Goal: Transaction & Acquisition: Book appointment/travel/reservation

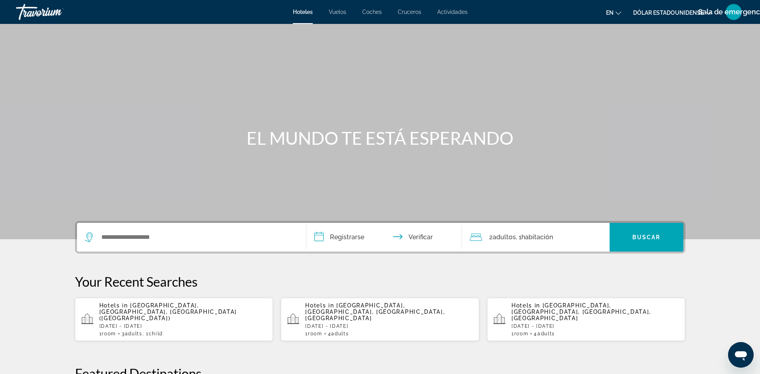
click at [168, 324] on p "[DATE] - [DATE]" at bounding box center [183, 327] width 168 height 6
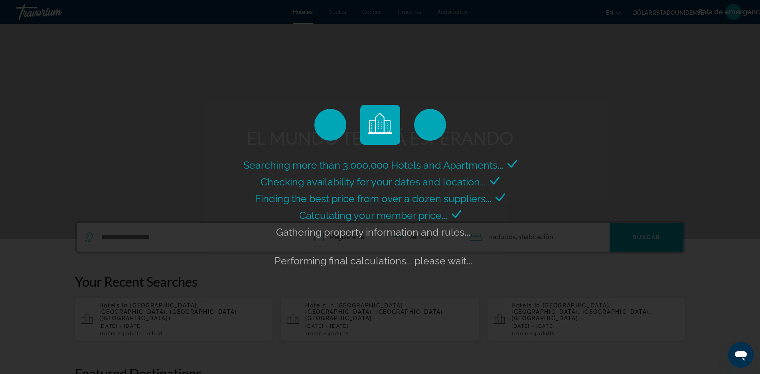
click at [602, 104] on div "Searching more than 3,000,000 Hotels and Apartments... Checking availability fo…" at bounding box center [380, 187] width 760 height 374
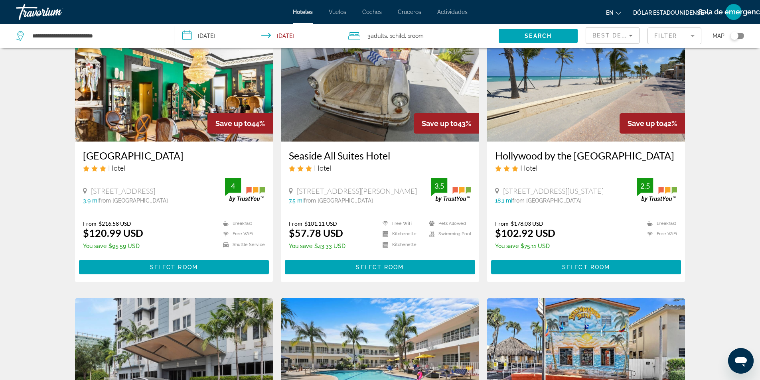
scroll to position [359, 0]
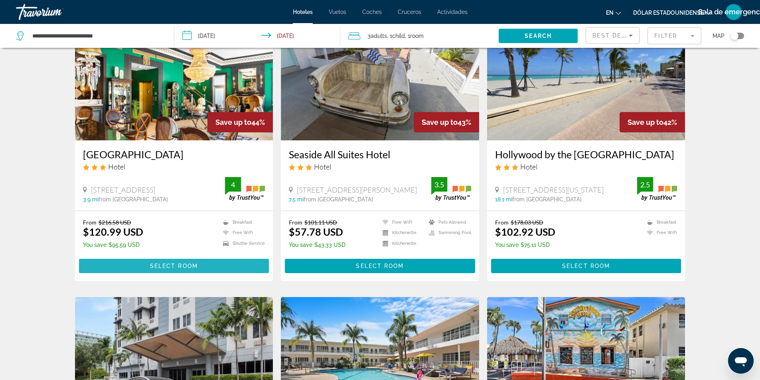
click at [196, 267] on span "Select Room" at bounding box center [174, 266] width 48 height 6
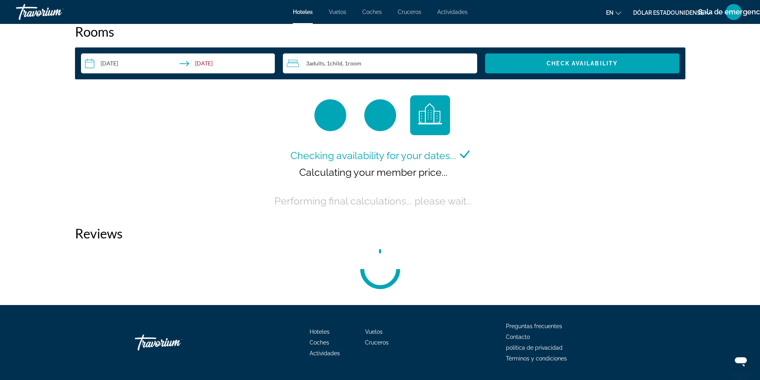
scroll to position [1038, 0]
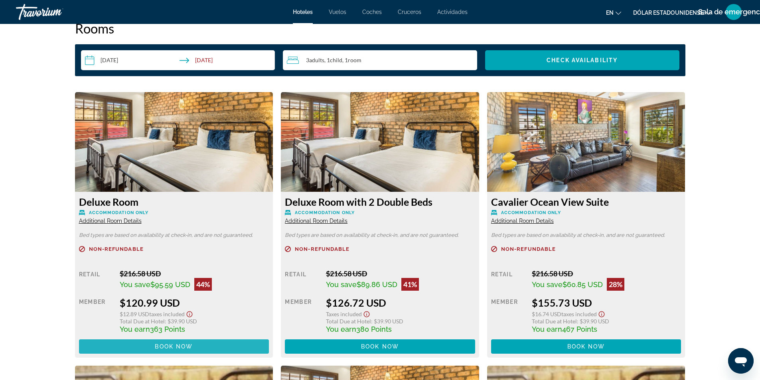
drag, startPoint x: 236, startPoint y: 345, endPoint x: 268, endPoint y: 328, distance: 36.1
click at [237, 345] on span "Contenido principal" at bounding box center [174, 346] width 190 height 19
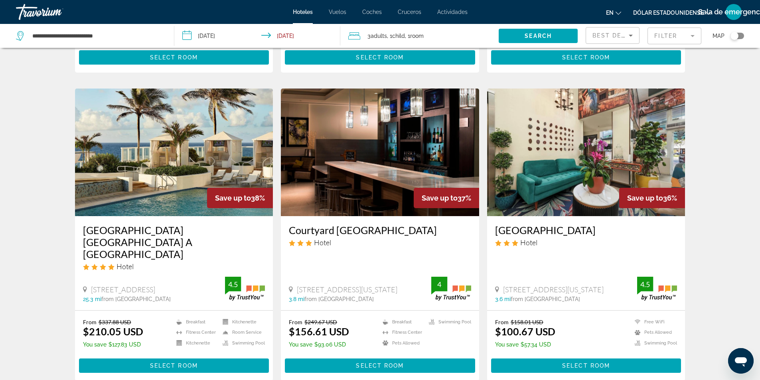
scroll to position [918, 0]
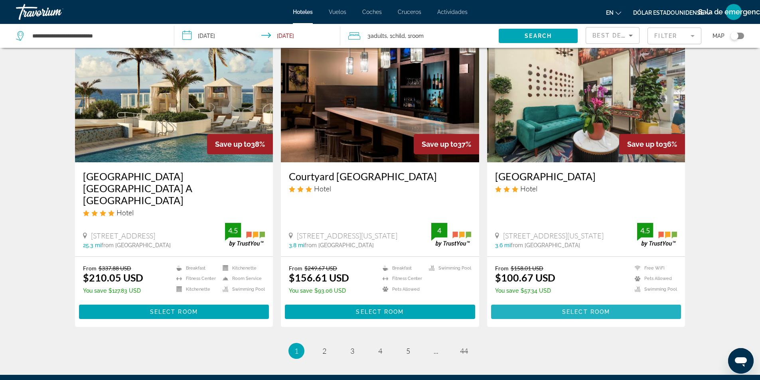
click at [596, 309] on span "Select Room" at bounding box center [586, 312] width 48 height 6
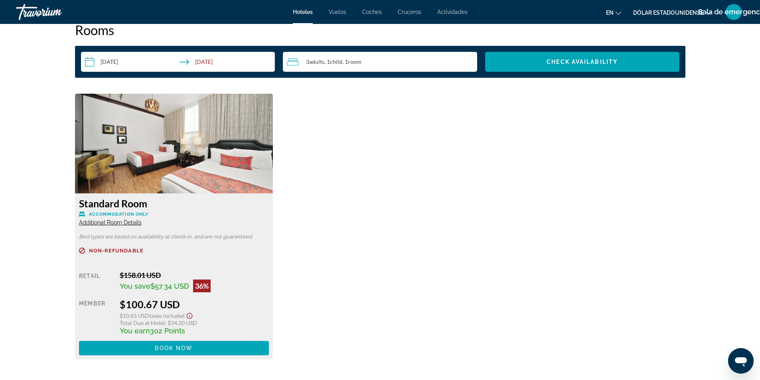
scroll to position [1038, 0]
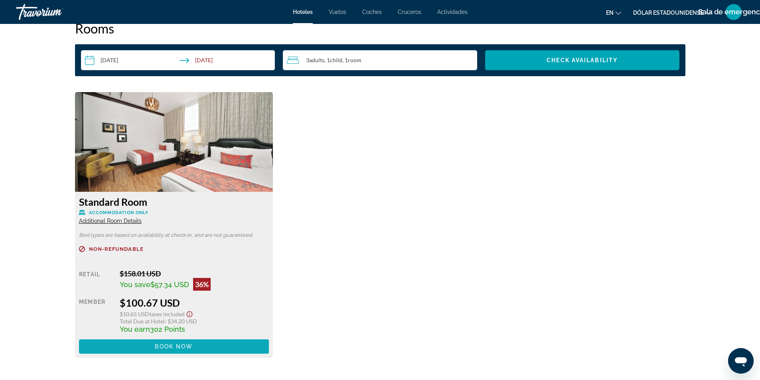
click at [186, 347] on span "Book now" at bounding box center [174, 347] width 38 height 6
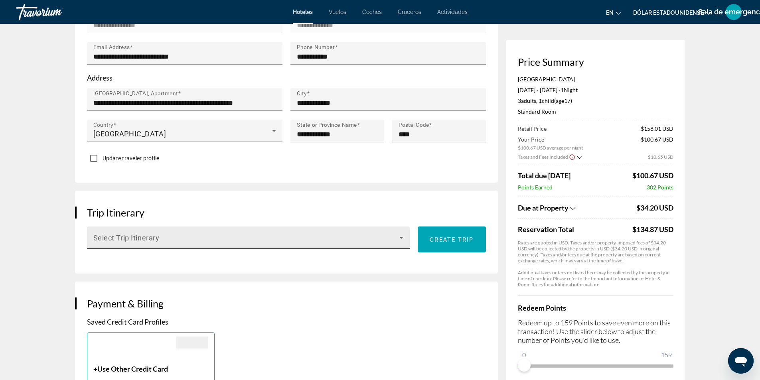
scroll to position [322, 0]
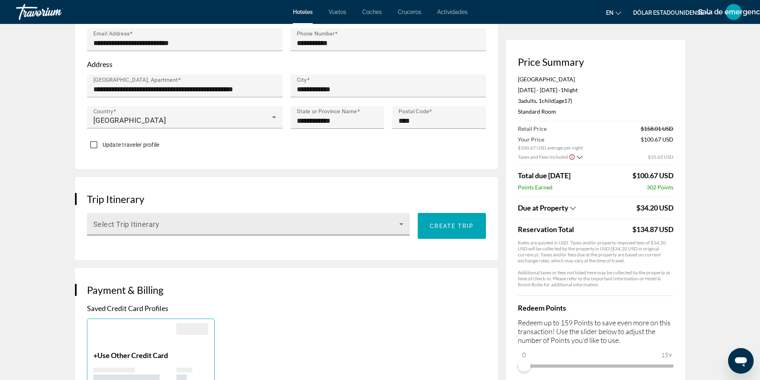
click at [407, 235] on div "Select Trip Itinerary" at bounding box center [248, 224] width 323 height 22
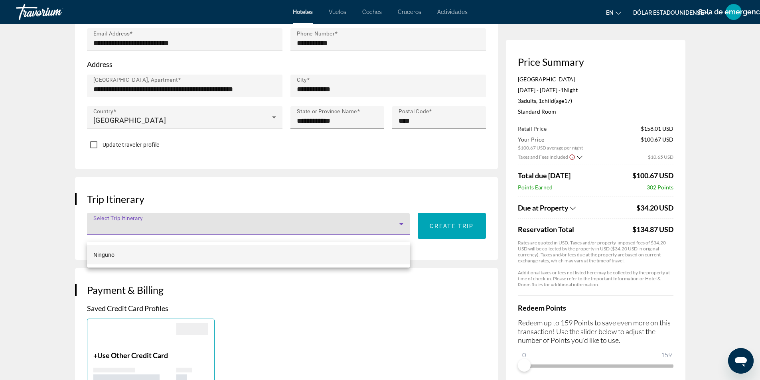
click at [353, 292] on div at bounding box center [380, 190] width 760 height 380
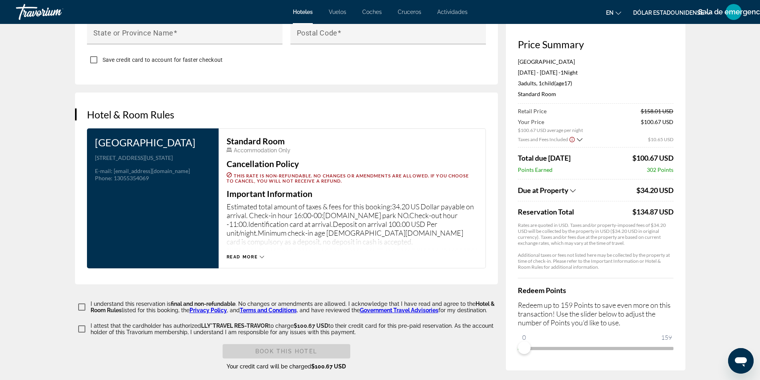
scroll to position [921, 0]
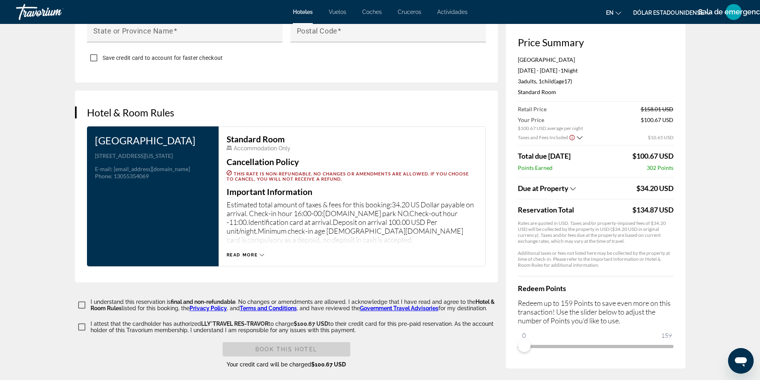
click at [255, 258] on span "Read more" at bounding box center [243, 255] width 32 height 5
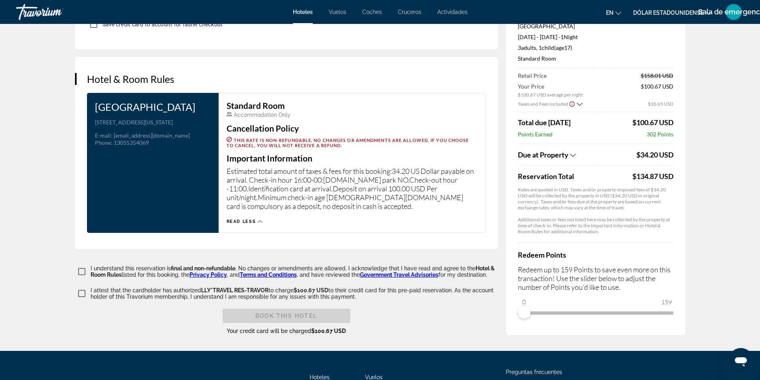
scroll to position [1029, 0]
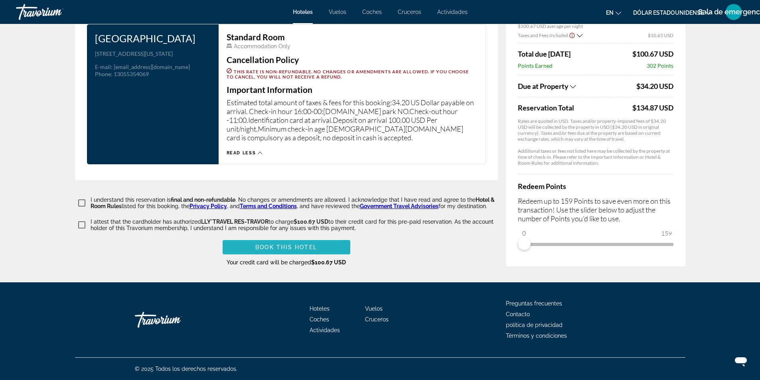
click at [303, 249] on span "Book this hotel" at bounding box center [286, 247] width 62 height 6
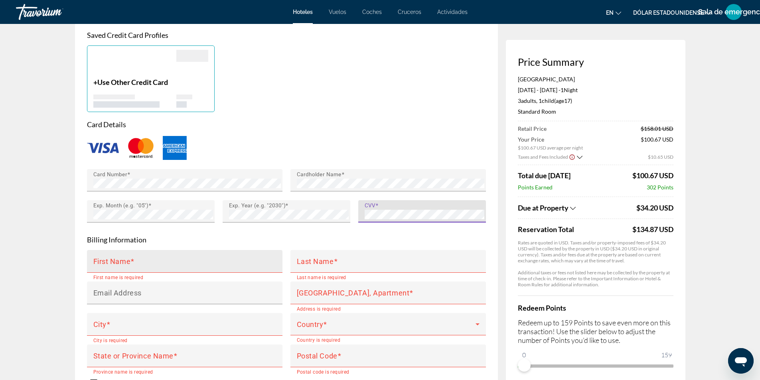
click at [230, 270] on input "First Name" at bounding box center [187, 265] width 188 height 10
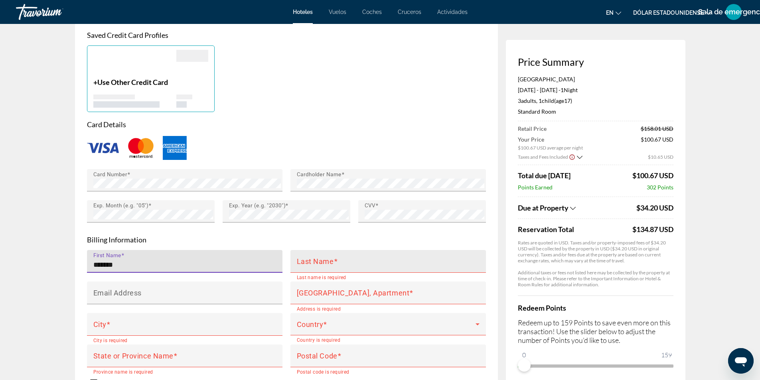
type input "******"
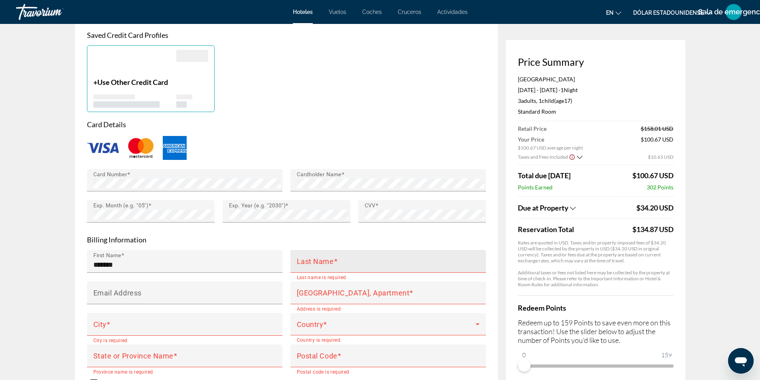
click at [328, 265] on mat-label "Last Name" at bounding box center [315, 261] width 37 height 8
click at [328, 265] on input "Last Name" at bounding box center [391, 265] width 188 height 10
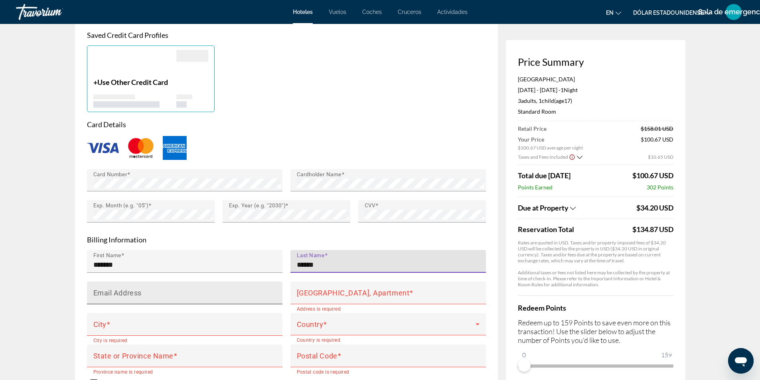
type input "******"
click at [212, 295] on div "Email Address" at bounding box center [187, 293] width 188 height 23
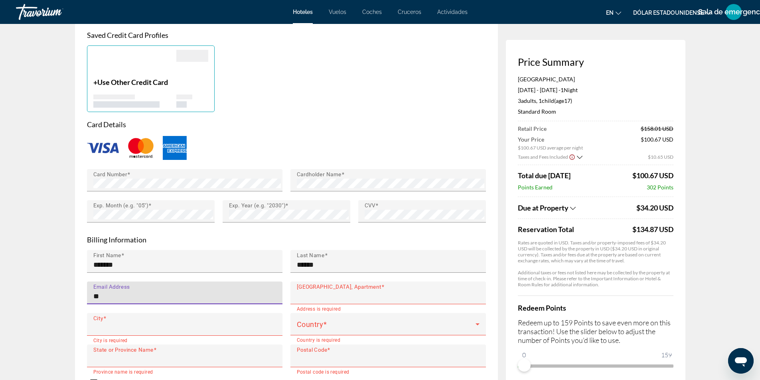
type input "**********"
type input "*********"
type input "*****"
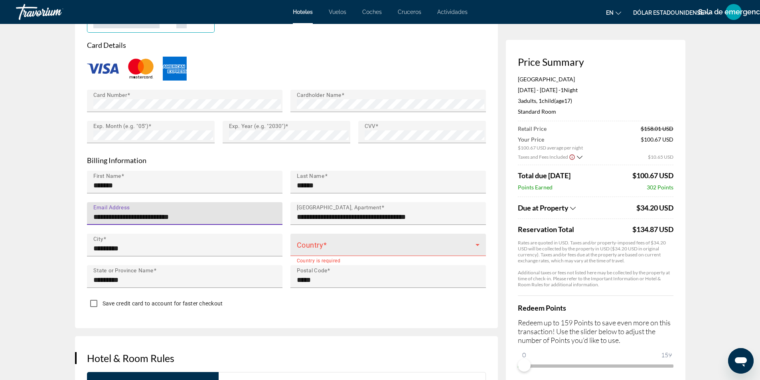
scroll to position [676, 0]
click at [357, 253] on span "Contenido principal" at bounding box center [386, 248] width 179 height 10
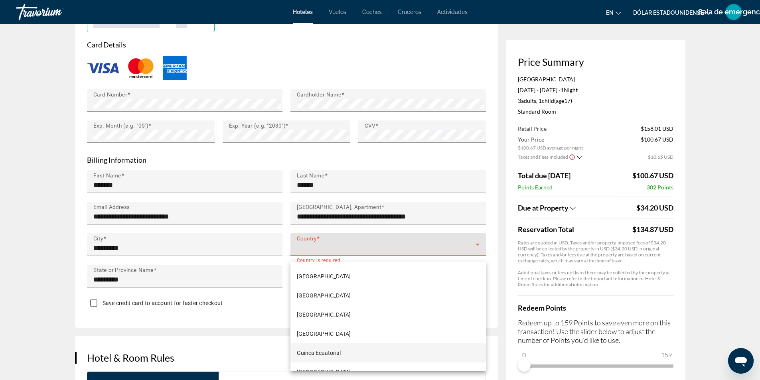
scroll to position [1237, 0]
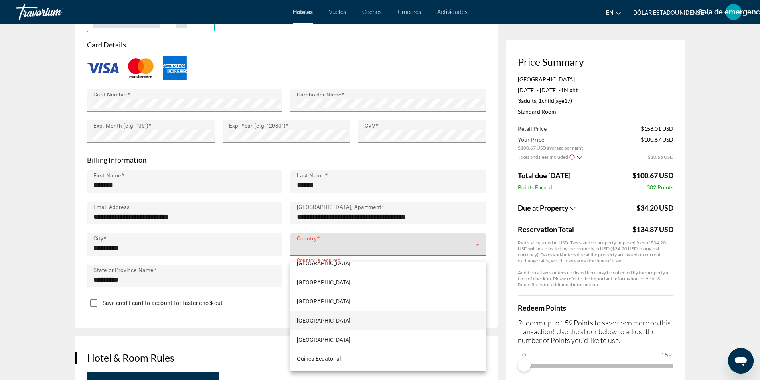
click at [330, 318] on mat-option "[GEOGRAPHIC_DATA]" at bounding box center [389, 320] width 196 height 19
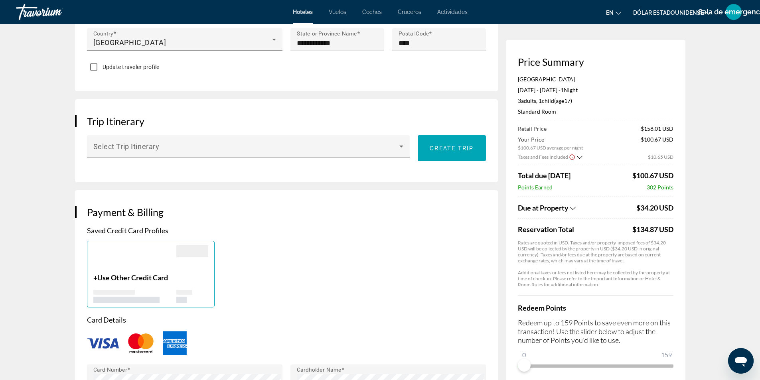
scroll to position [476, 0]
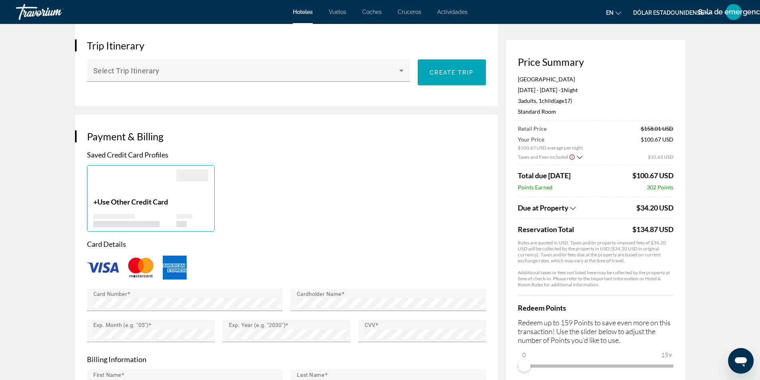
click at [99, 273] on img "Contenido principal" at bounding box center [103, 268] width 32 height 10
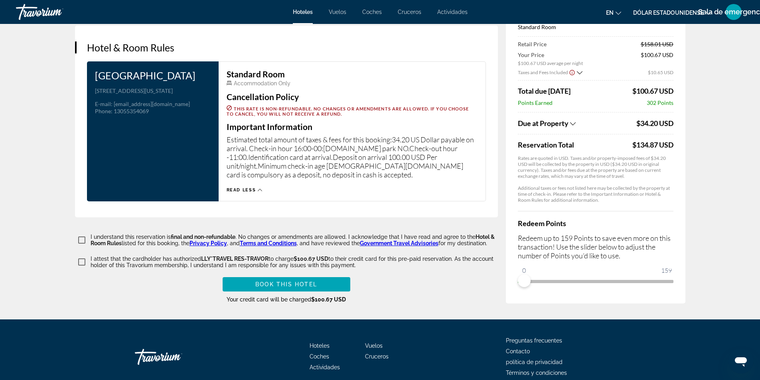
scroll to position [1029, 0]
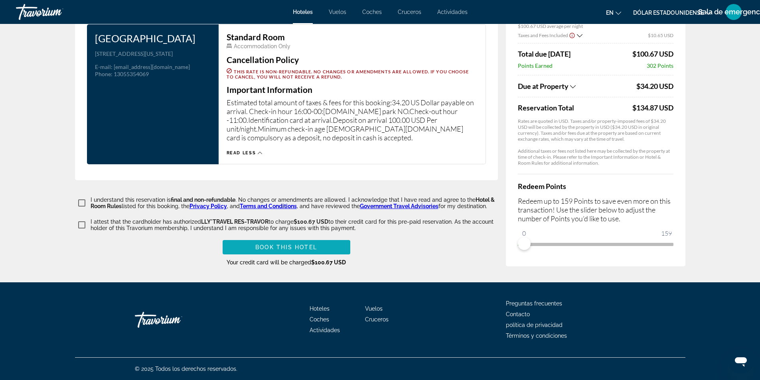
click at [299, 251] on span "Contenido principal" at bounding box center [287, 247] width 128 height 19
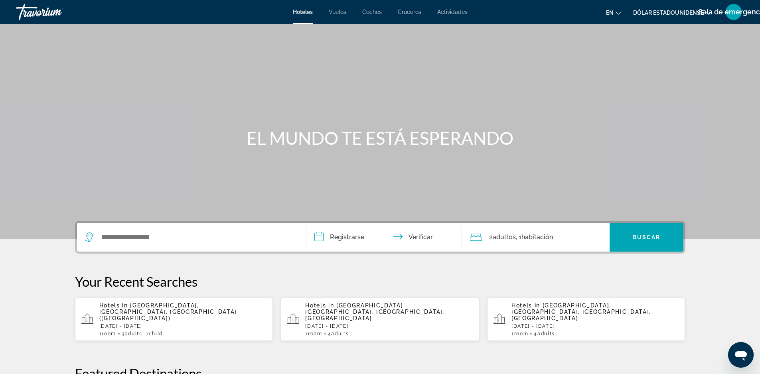
click at [578, 331] on div "1 Room rooms 4 Adult Adults" at bounding box center [596, 334] width 168 height 6
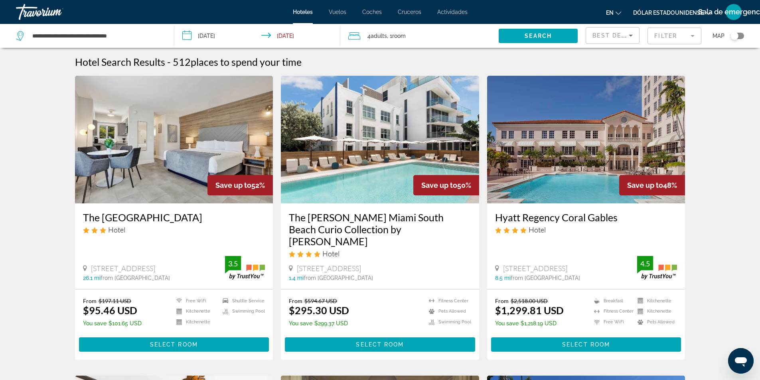
click at [387, 39] on span "Adults" at bounding box center [379, 36] width 16 height 6
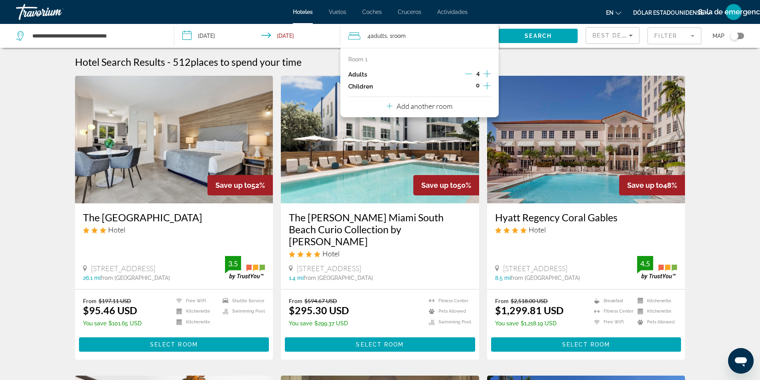
click at [486, 88] on icon "Increment children" at bounding box center [487, 86] width 7 height 10
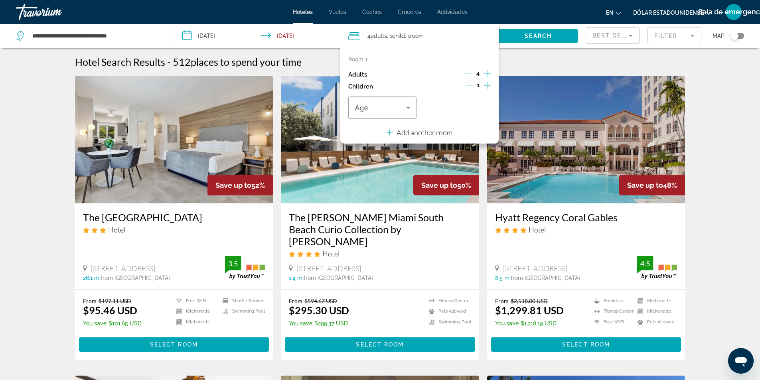
click at [473, 74] on div "4" at bounding box center [478, 75] width 26 height 12
click at [471, 73] on icon "Decrement adults" at bounding box center [468, 73] width 7 height 7
click at [407, 107] on icon "Travelers: 3 adults, 1 child" at bounding box center [409, 108] width 10 height 10
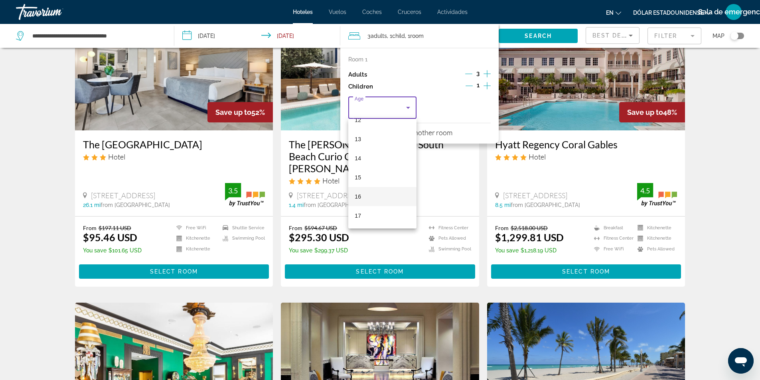
scroll to position [80, 0]
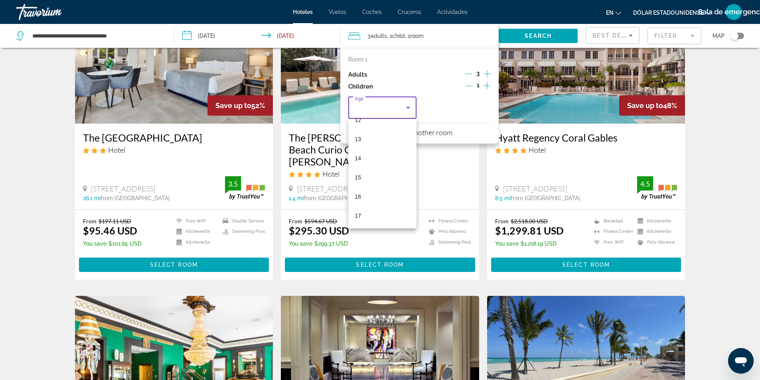
click at [366, 212] on mat-option "17" at bounding box center [382, 215] width 68 height 19
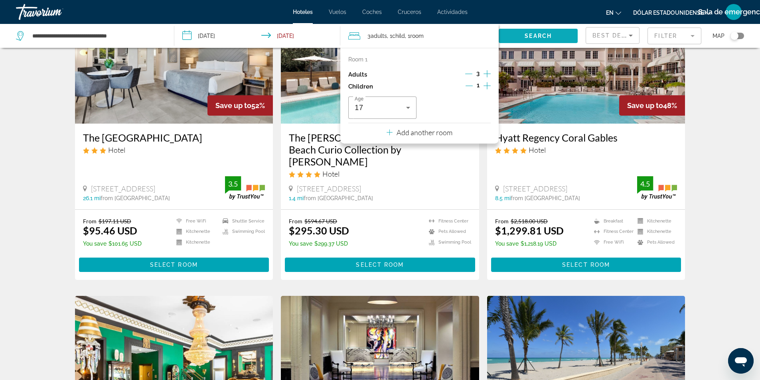
click at [534, 36] on span "Search" at bounding box center [538, 36] width 27 height 6
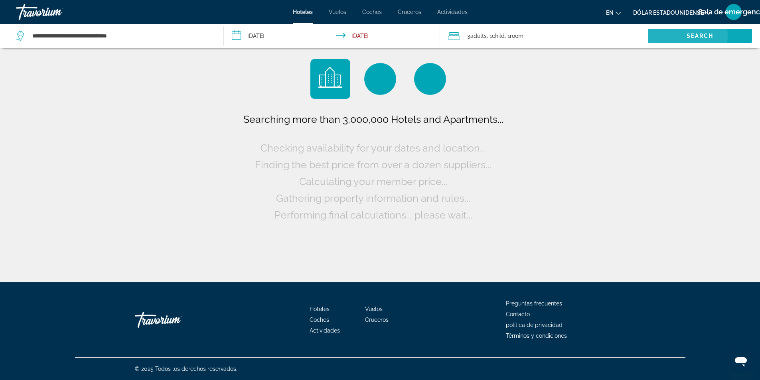
scroll to position [0, 0]
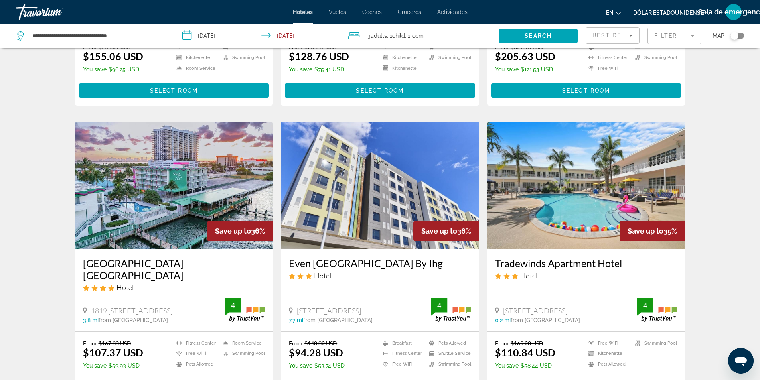
scroll to position [838, 0]
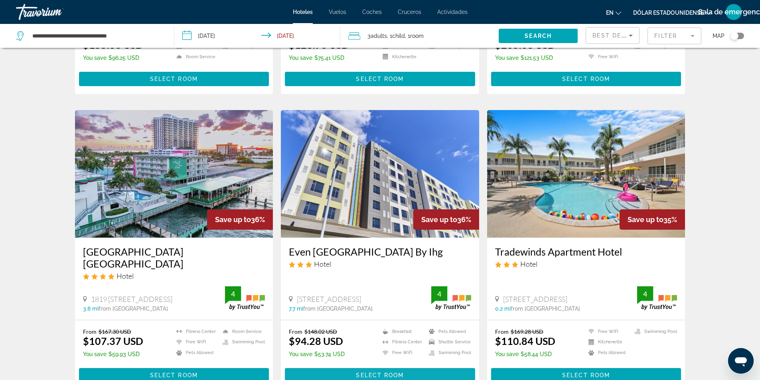
click at [383, 368] on button "Select Room" at bounding box center [380, 375] width 190 height 14
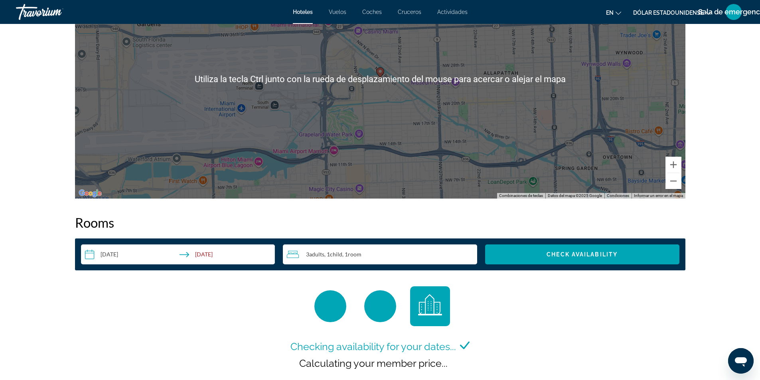
scroll to position [878, 0]
